Goal: Task Accomplishment & Management: Complete application form

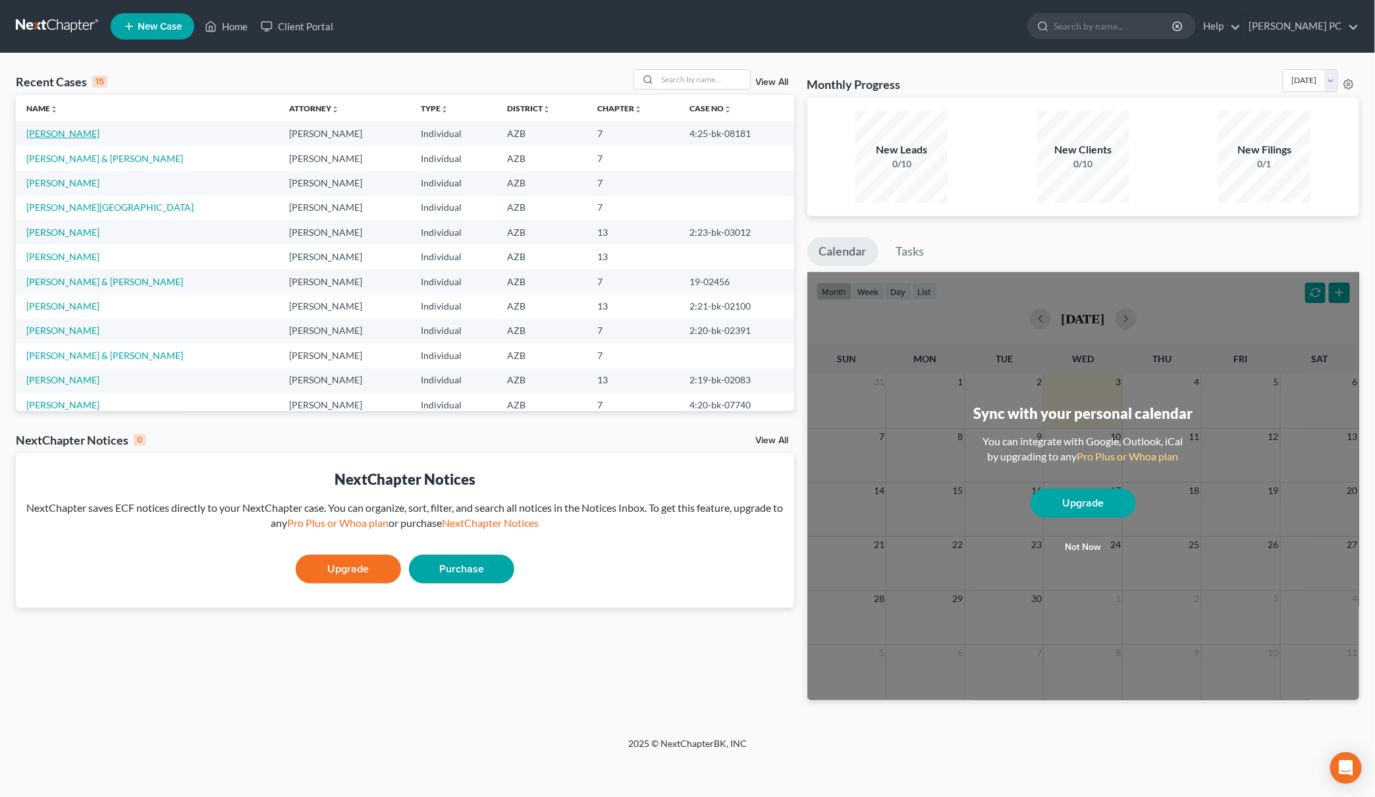
click at [56, 129] on link "[PERSON_NAME]" at bounding box center [62, 133] width 73 height 11
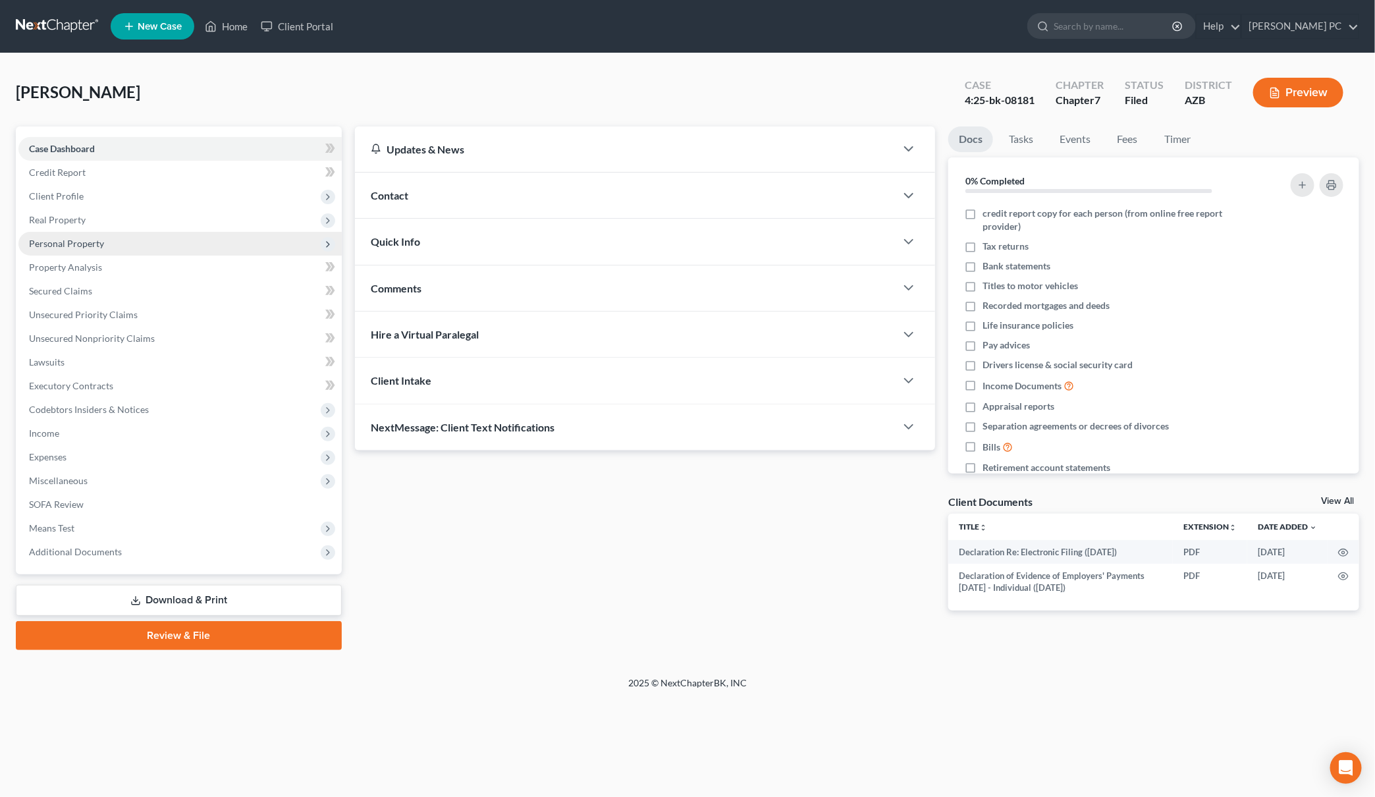
click at [69, 246] on span "Personal Property" at bounding box center [66, 243] width 75 height 11
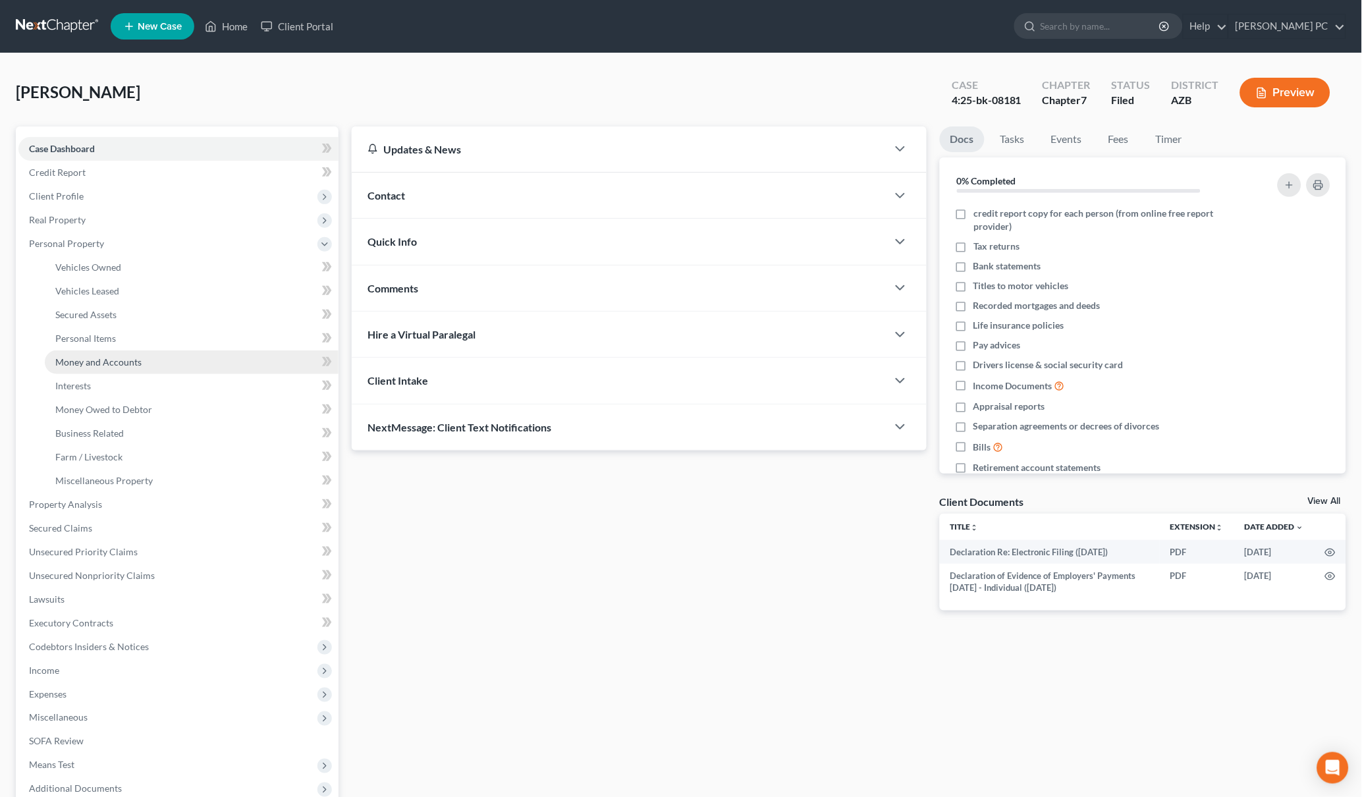
click at [78, 356] on span "Money and Accounts" at bounding box center [98, 361] width 86 height 11
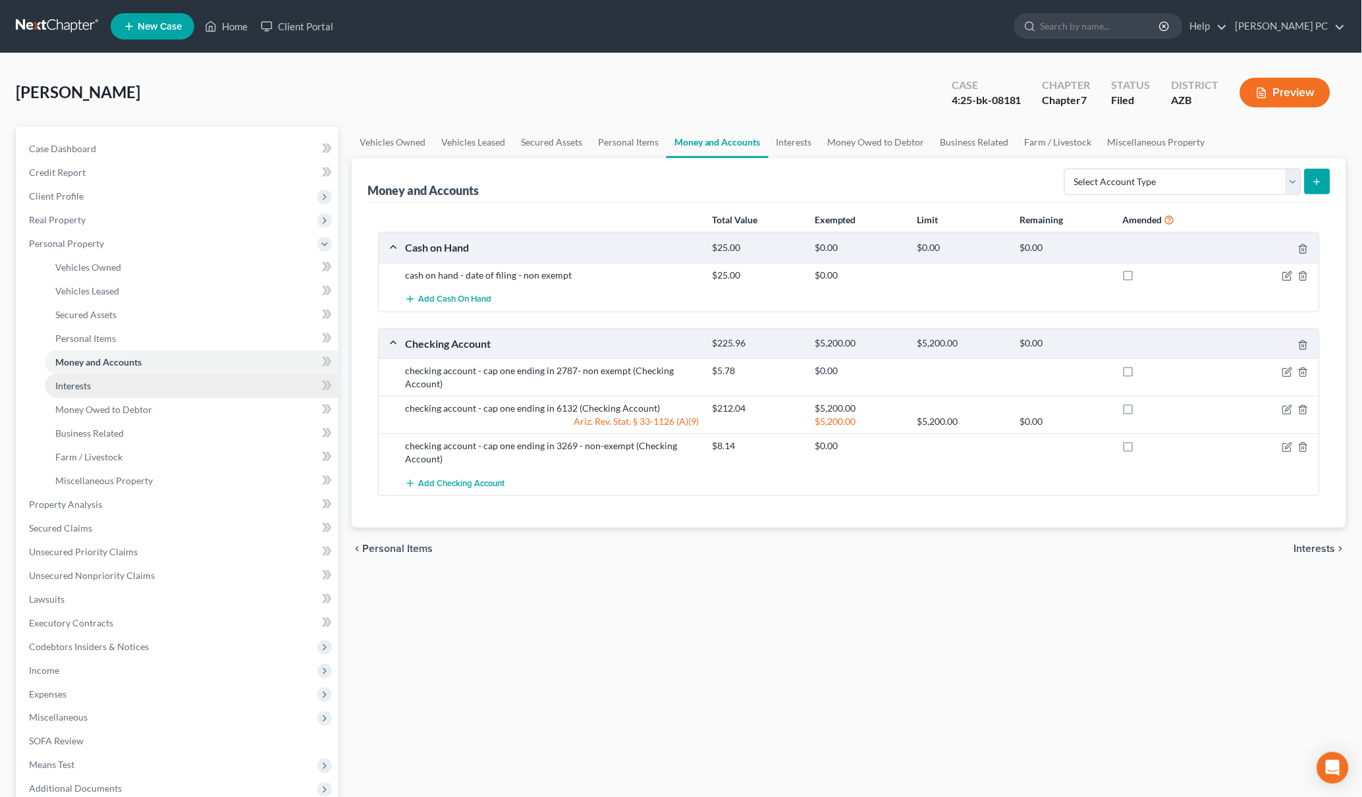
click at [192, 393] on link "Interests" at bounding box center [192, 386] width 294 height 24
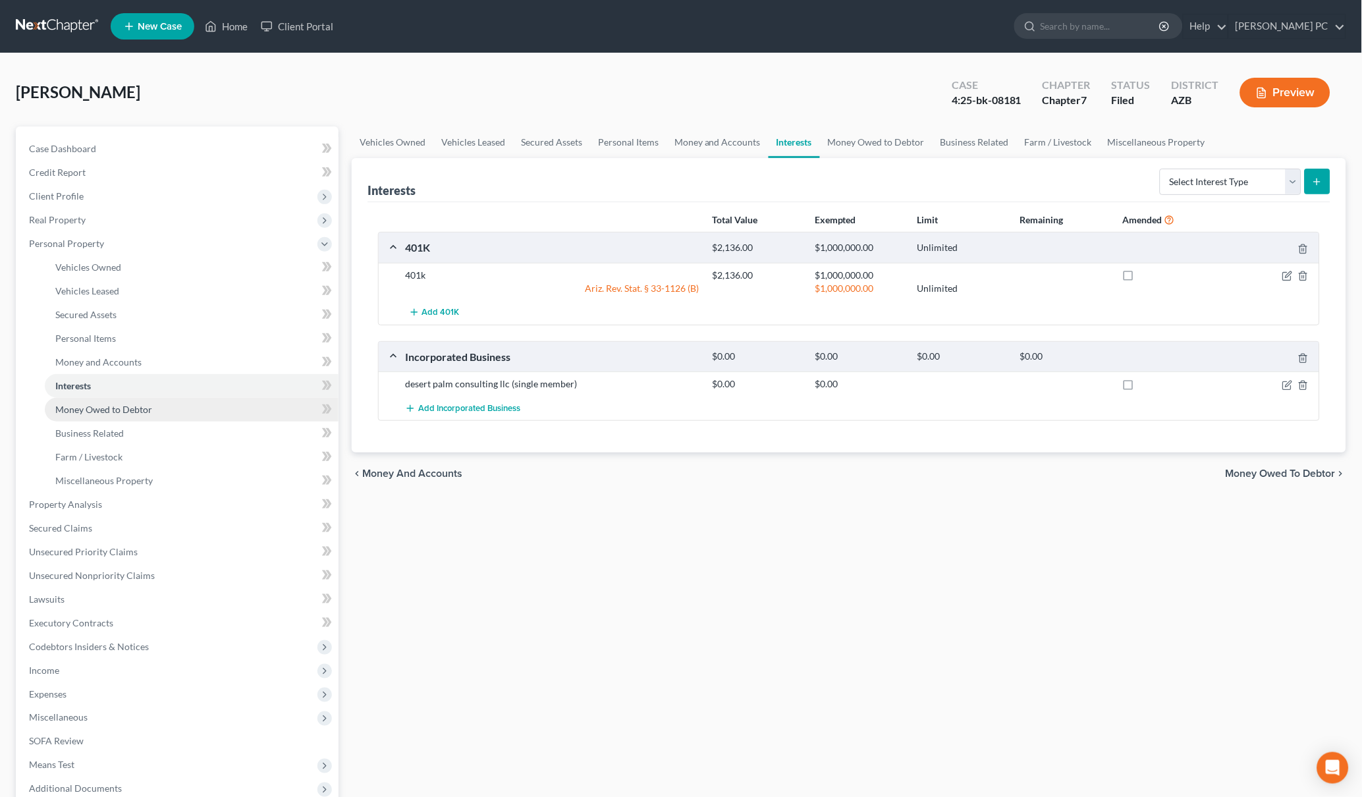
click at [182, 403] on link "Money Owed to Debtor" at bounding box center [192, 410] width 294 height 24
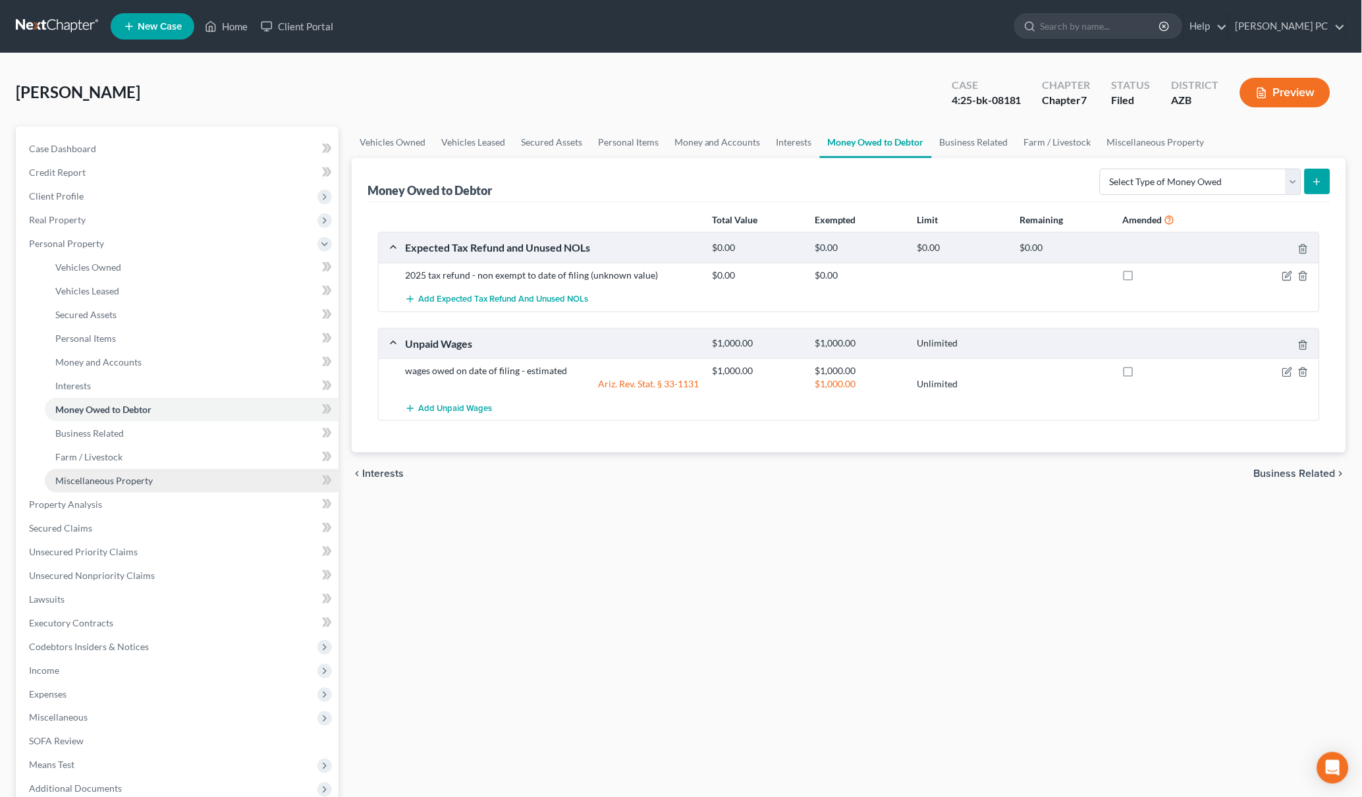
click at [169, 475] on link "Miscellaneous Property" at bounding box center [192, 481] width 294 height 24
